Goal: Find specific page/section: Find specific page/section

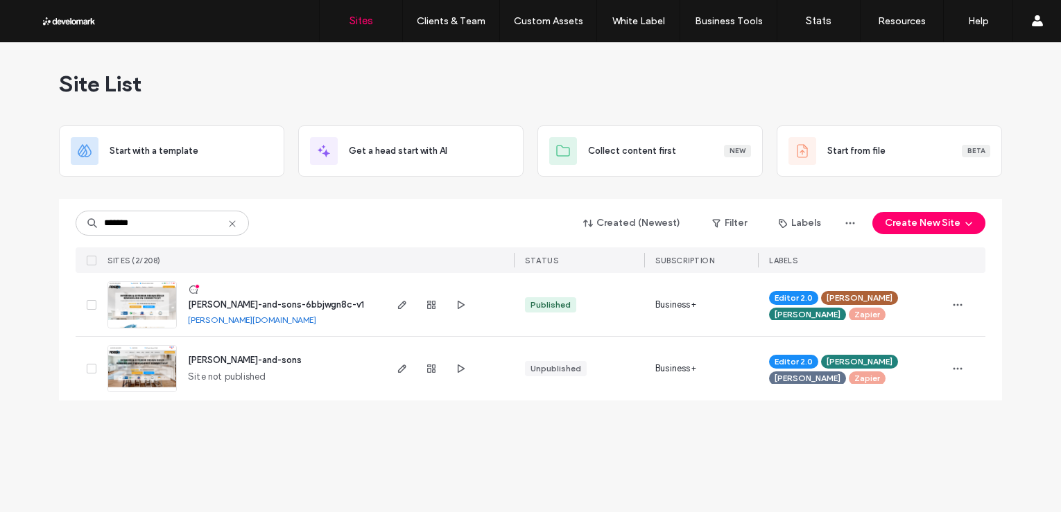
type input "*******"
click at [225, 361] on span "john-fiderio-and-sons" at bounding box center [245, 360] width 114 height 10
type input "*******"
click at [225, 300] on span "daryl-fiderio-and-sons-6bbjwgn8c-v1" at bounding box center [276, 305] width 176 height 10
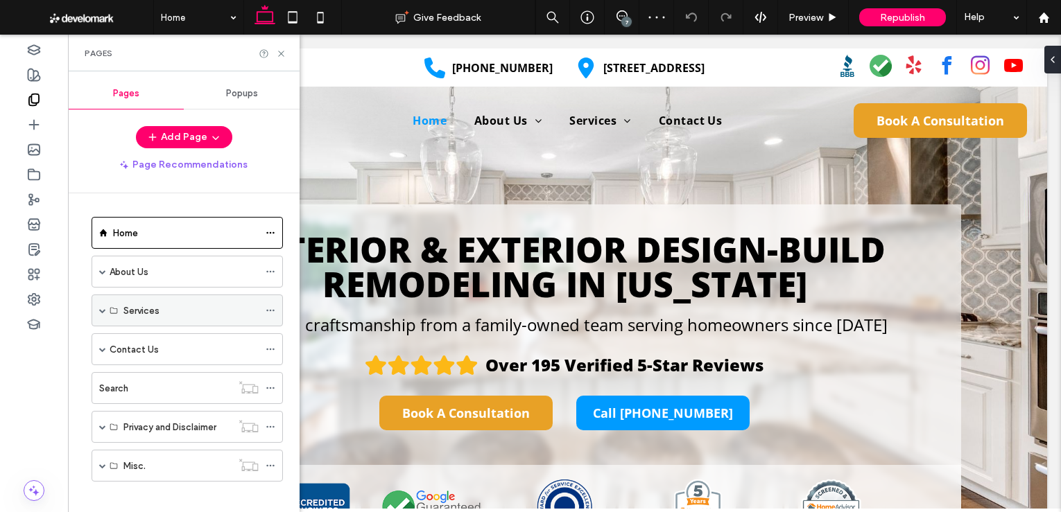
click at [103, 307] on span at bounding box center [102, 310] width 7 height 7
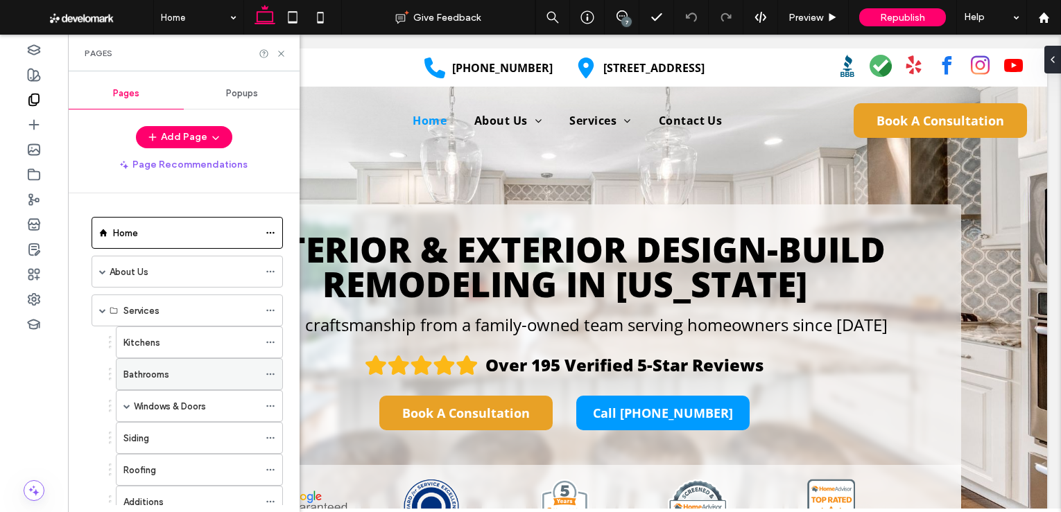
scroll to position [69, 0]
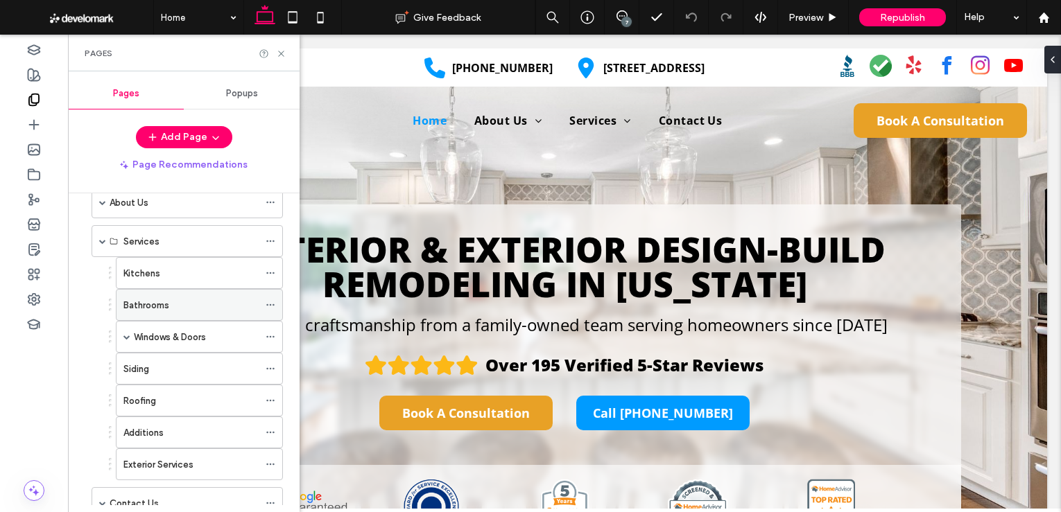
click at [144, 299] on label "Bathrooms" at bounding box center [146, 305] width 46 height 24
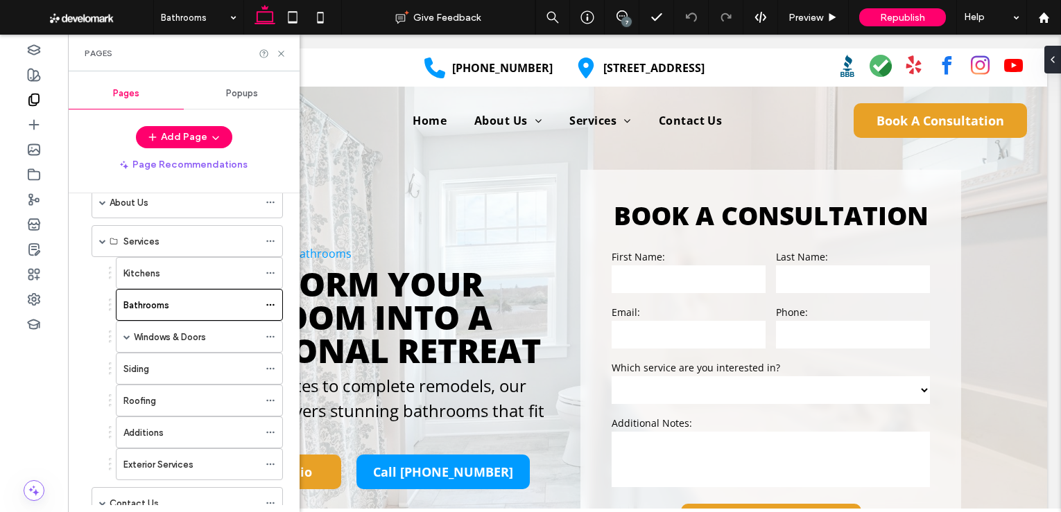
scroll to position [0, 0]
click at [282, 55] on icon at bounding box center [281, 54] width 10 height 10
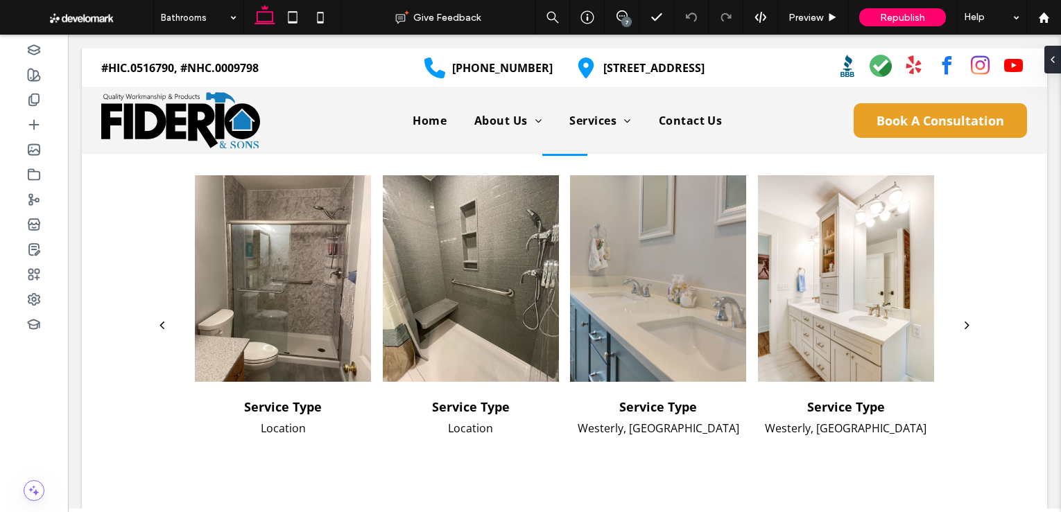
scroll to position [2488, 0]
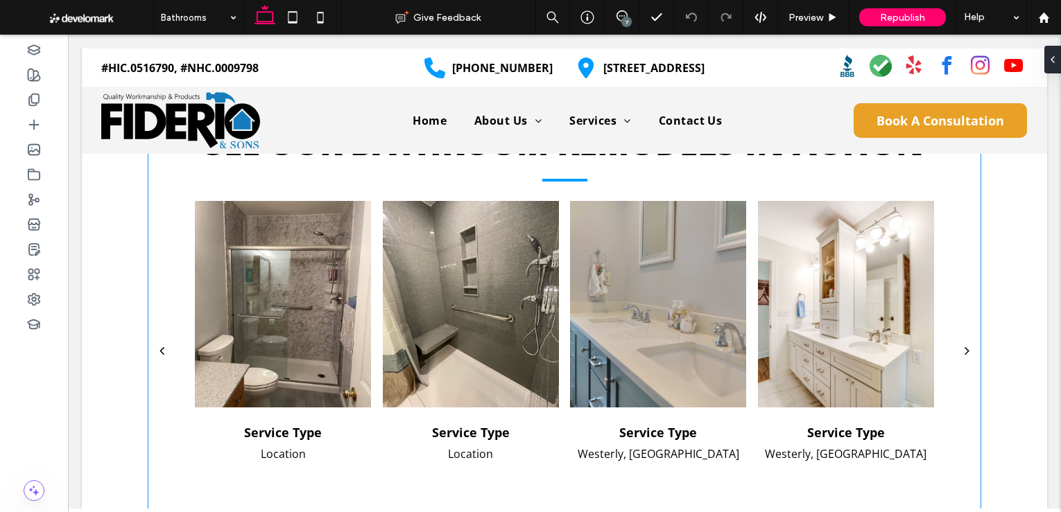
click at [284, 336] on div at bounding box center [283, 304] width 176 height 207
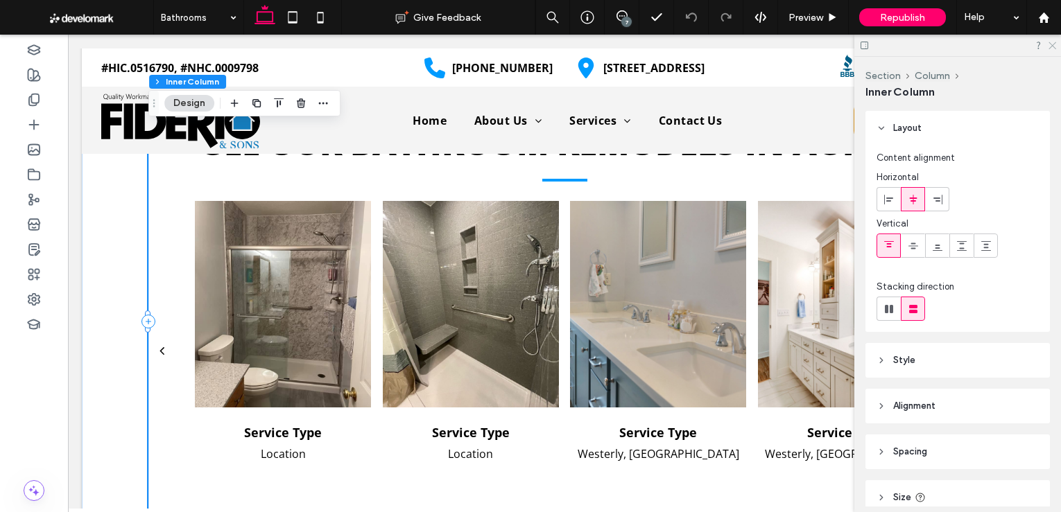
click at [1053, 44] on icon at bounding box center [1051, 44] width 9 height 9
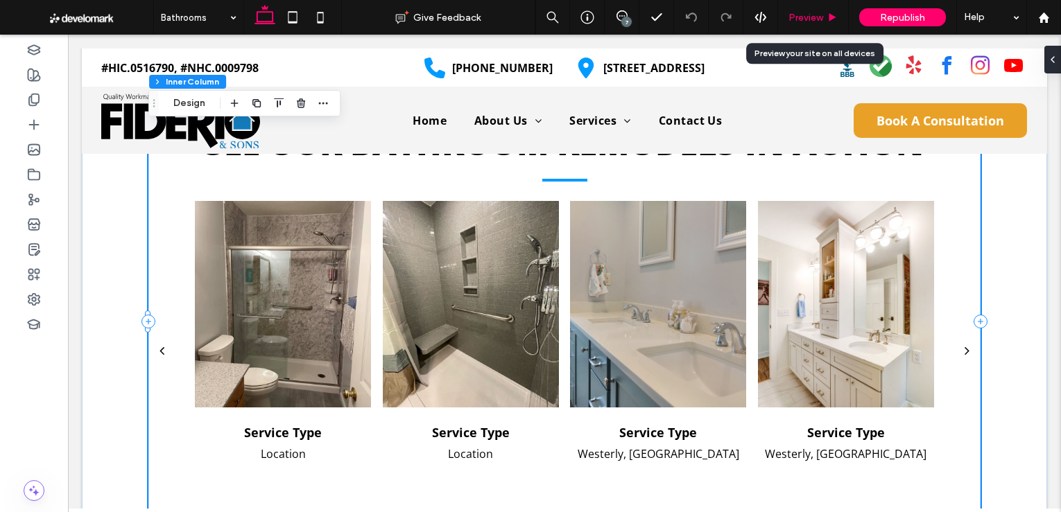
click at [801, 22] on span "Preview" at bounding box center [805, 18] width 35 height 12
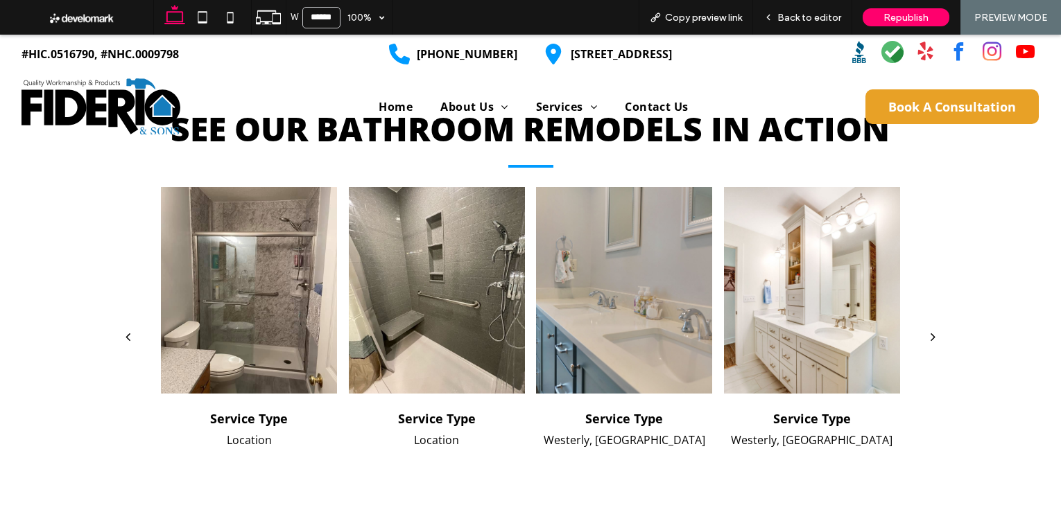
scroll to position [2474, 0]
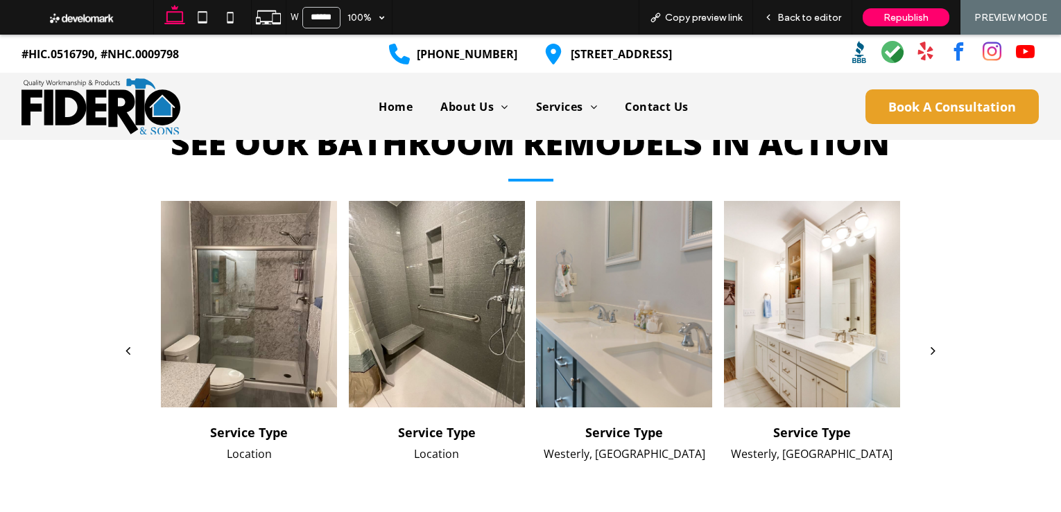
click at [217, 307] on div at bounding box center [249, 304] width 176 height 207
click at [308, 296] on div at bounding box center [249, 304] width 176 height 207
click at [431, 317] on div at bounding box center [437, 304] width 176 height 207
click at [431, 318] on div at bounding box center [437, 304] width 176 height 207
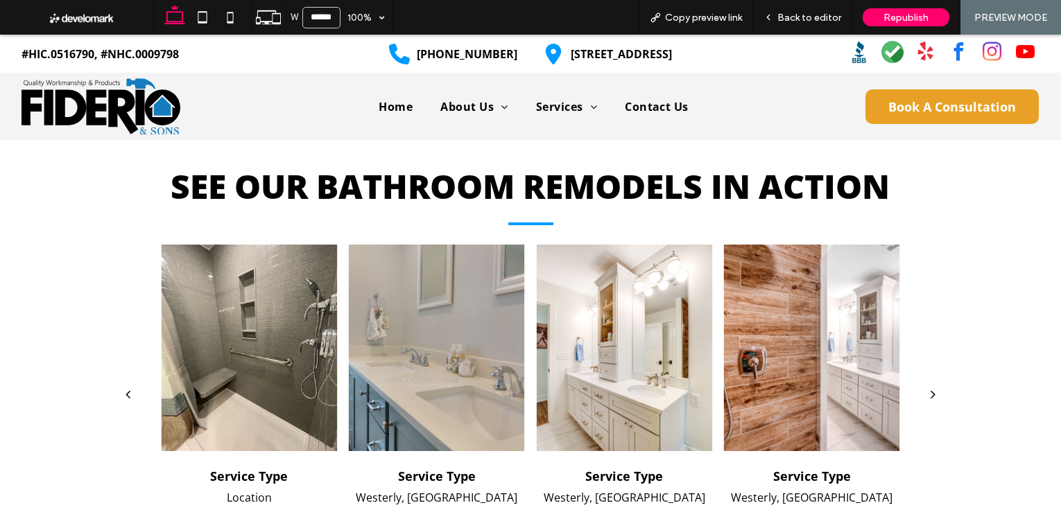
scroll to position [2465, 0]
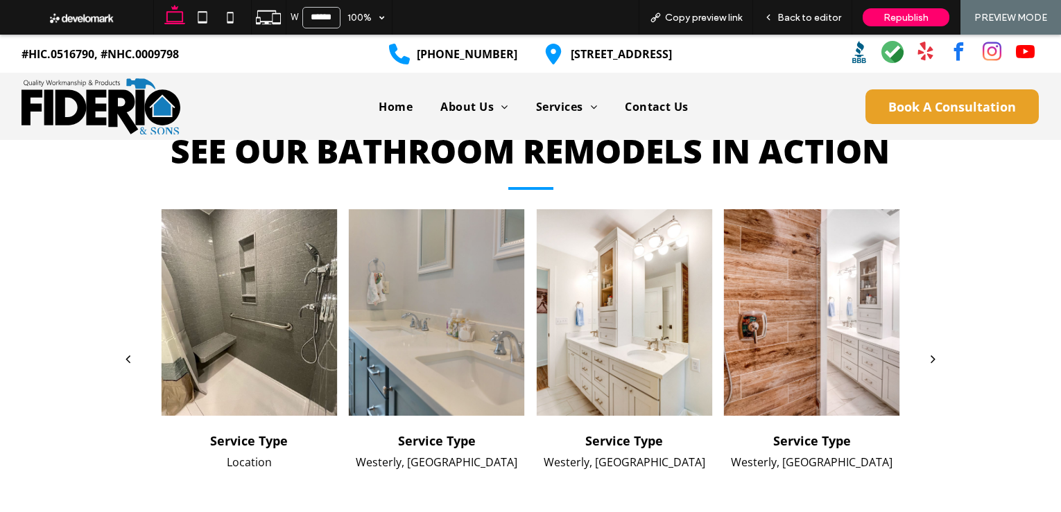
click at [431, 318] on div at bounding box center [437, 312] width 176 height 207
click at [594, 331] on div at bounding box center [624, 312] width 176 height 207
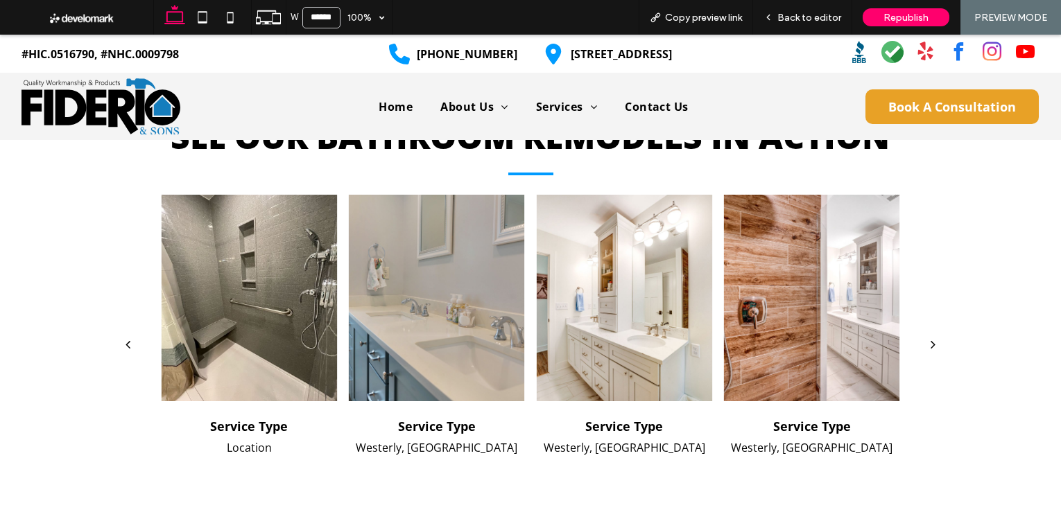
scroll to position [2470, 0]
